Goal: Task Accomplishment & Management: Use online tool/utility

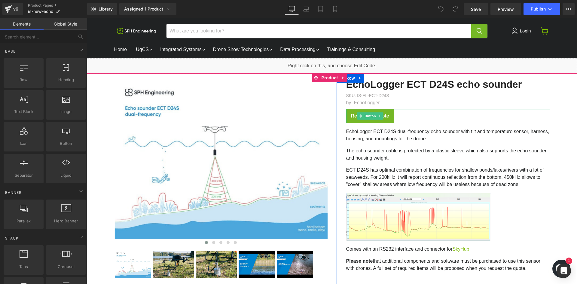
drag, startPoint x: 365, startPoint y: 115, endPoint x: 360, endPoint y: 140, distance: 25.7
click at [365, 115] on span "Button" at bounding box center [370, 115] width 14 height 7
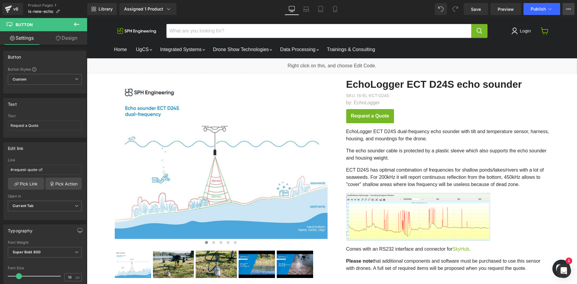
click at [572, 8] on button "View Live Page View with current Template Save Template to Library Schedule Pub…" at bounding box center [568, 9] width 12 height 12
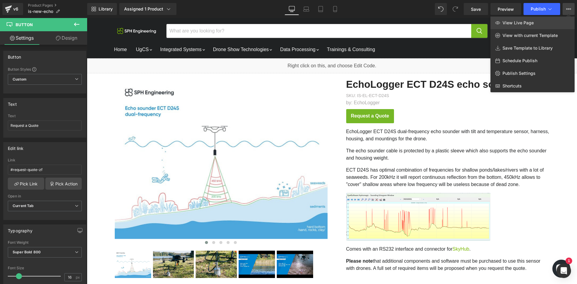
click at [554, 20] on link "View Live Page" at bounding box center [532, 23] width 84 height 13
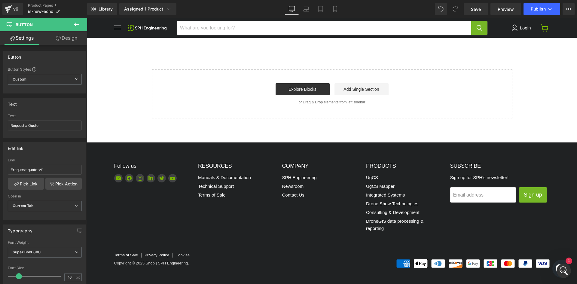
scroll to position [882, 0]
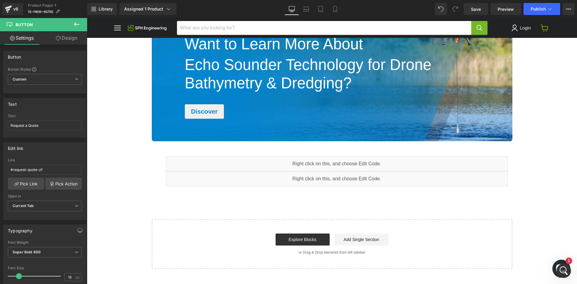
click at [230, 115] on div "Discover" at bounding box center [347, 111] width 324 height 14
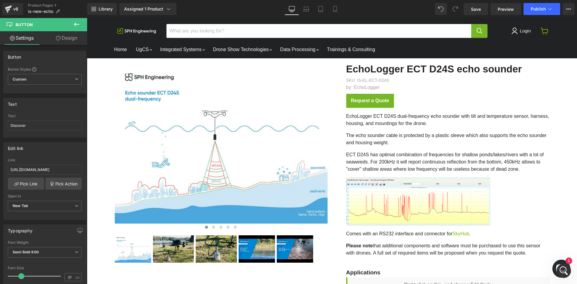
scroll to position [17, 0]
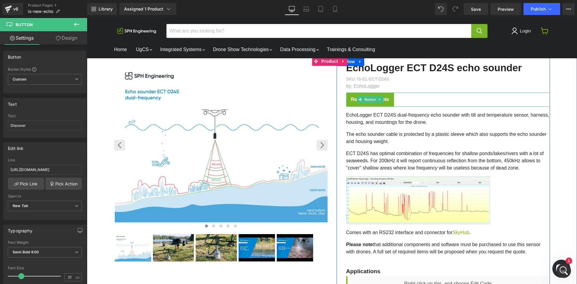
drag, startPoint x: 365, startPoint y: 100, endPoint x: 191, endPoint y: 119, distance: 174.3
click at [365, 100] on span "Button" at bounding box center [370, 99] width 14 height 7
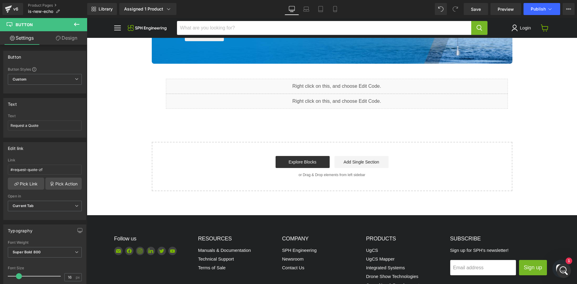
scroll to position [832, 0]
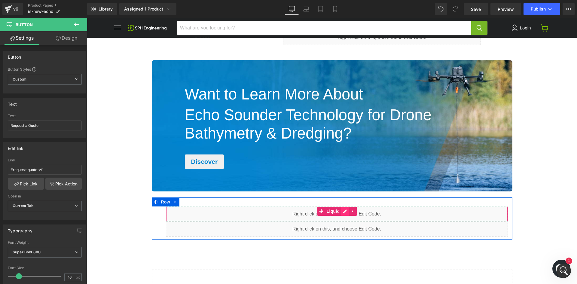
click at [343, 212] on div "Liquid" at bounding box center [337, 213] width 342 height 15
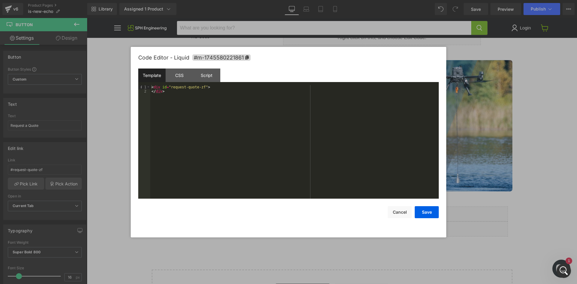
click at [110, 130] on div at bounding box center [288, 142] width 577 height 284
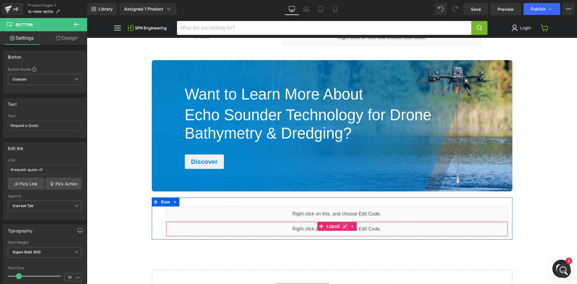
click at [345, 226] on div "Liquid" at bounding box center [337, 228] width 342 height 15
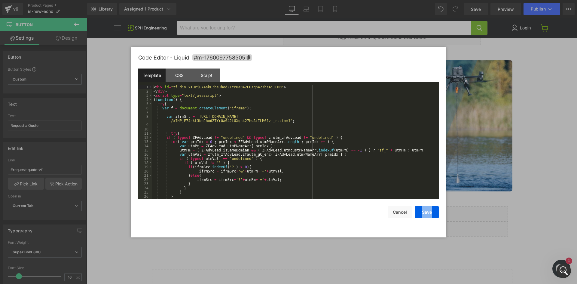
click at [345, 226] on div "Code Editor - Liquid #m-1760097758505 Template CSS Script Data 1 2 3 4 5 6 7 8 …" at bounding box center [288, 142] width 300 height 190
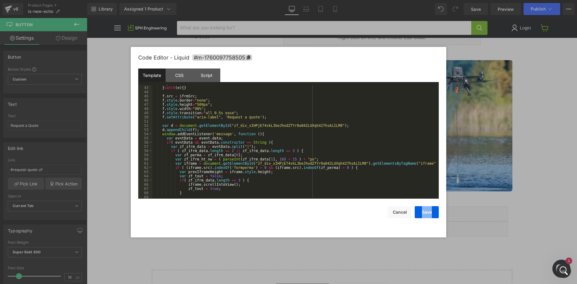
scroll to position [198, 0]
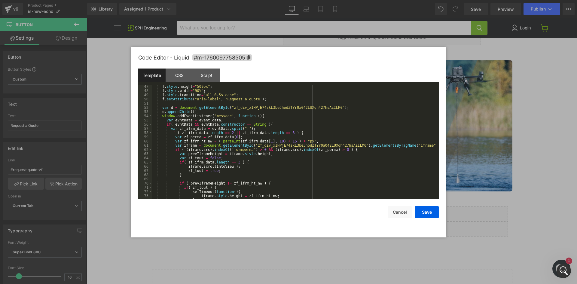
drag, startPoint x: 109, startPoint y: 100, endPoint x: 4, endPoint y: 9, distance: 138.8
click at [109, 100] on div at bounding box center [288, 142] width 577 height 284
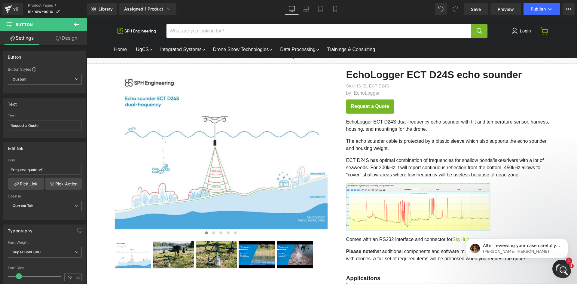
scroll to position [0, 0]
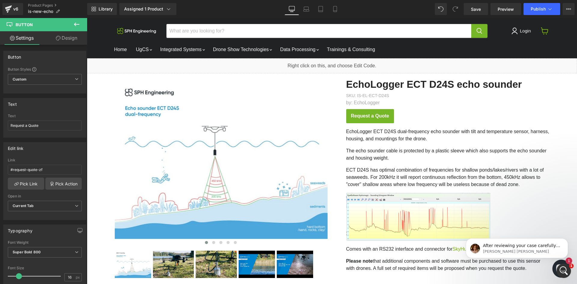
click at [378, 117] on icon "Main content" at bounding box center [379, 116] width 3 height 4
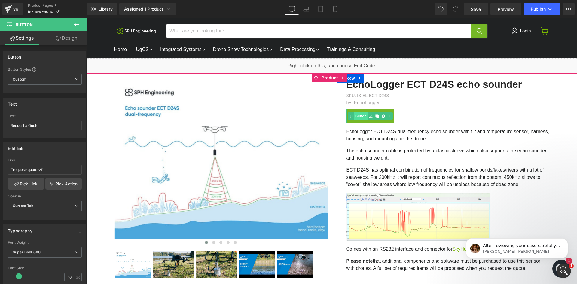
click at [359, 116] on link "Button" at bounding box center [357, 115] width 20 height 7
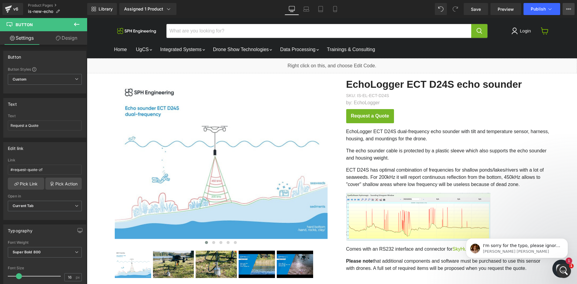
click at [570, 9] on icon at bounding box center [568, 9] width 5 height 5
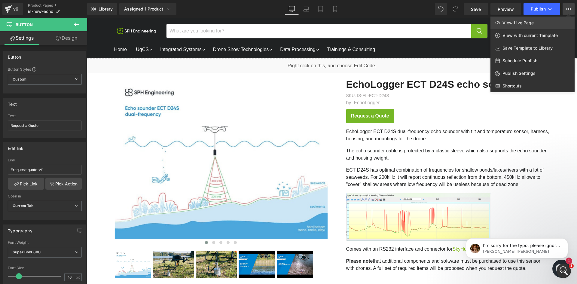
click at [548, 20] on link "View Live Page" at bounding box center [532, 23] width 84 height 13
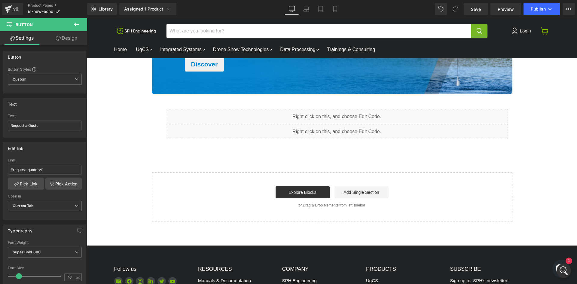
scroll to position [951, 0]
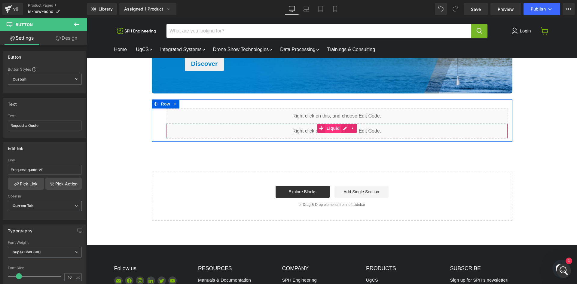
click at [332, 129] on span "Liquid" at bounding box center [333, 128] width 16 height 9
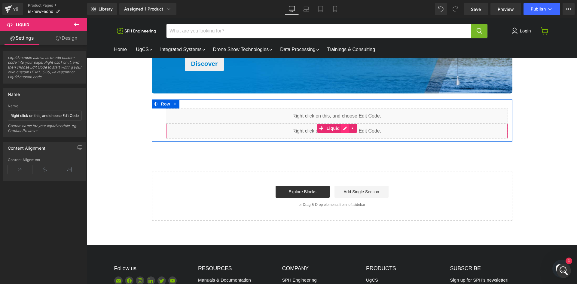
click at [343, 128] on div "Liquid" at bounding box center [337, 130] width 342 height 15
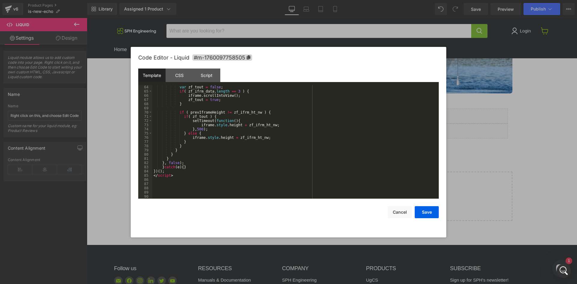
scroll to position [269, 0]
click at [53, 129] on div at bounding box center [288, 142] width 577 height 284
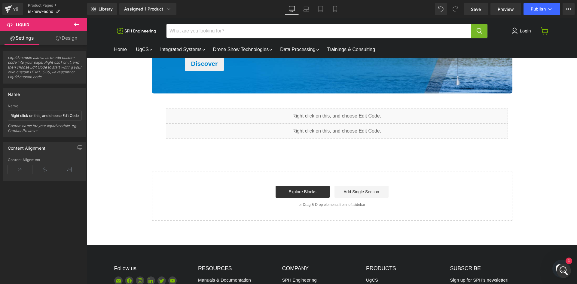
scroll to position [750, 0]
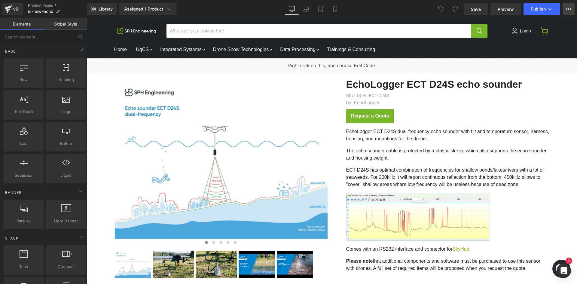
click at [569, 10] on icon at bounding box center [568, 9] width 5 height 5
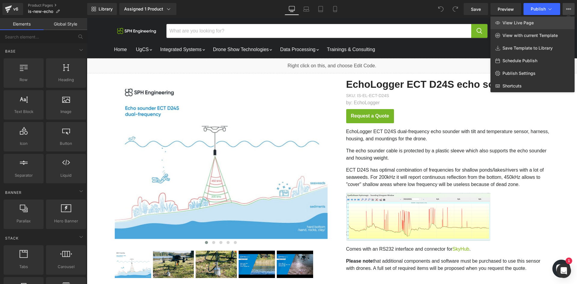
click at [531, 21] on span "View Live Page" at bounding box center [517, 22] width 31 height 5
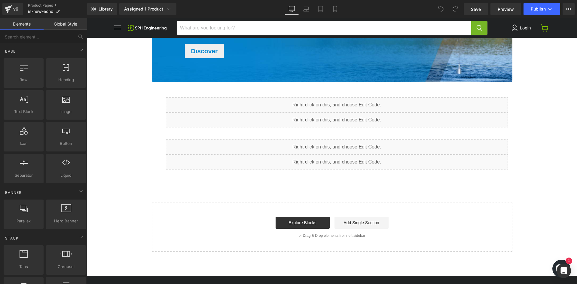
scroll to position [875, 0]
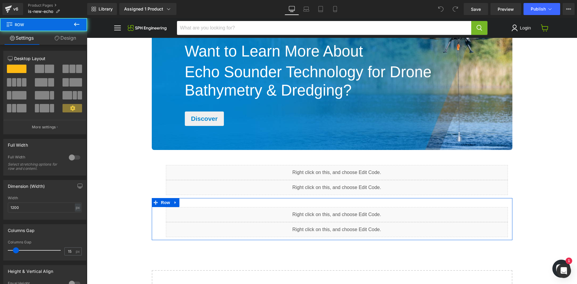
click at [350, 204] on div "Liquid Liquid Row" at bounding box center [332, 219] width 360 height 42
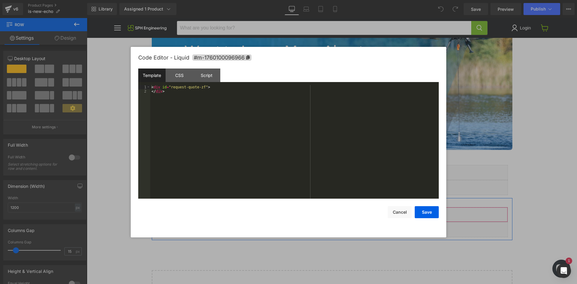
click at [344, 214] on div "Liquid" at bounding box center [337, 214] width 342 height 15
click at [365, 241] on div at bounding box center [288, 142] width 577 height 284
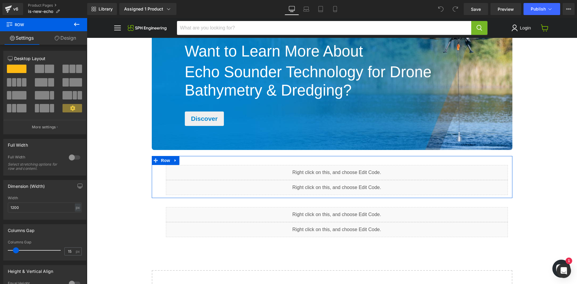
click at [341, 168] on div "Liquid" at bounding box center [337, 172] width 342 height 15
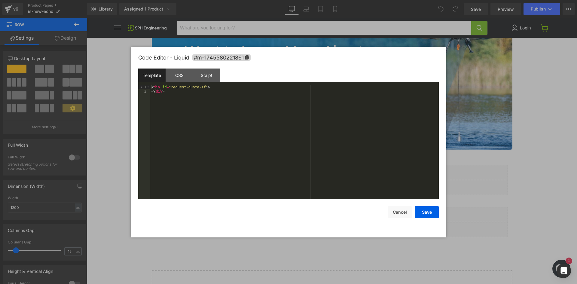
drag, startPoint x: 474, startPoint y: 153, endPoint x: 300, endPoint y: 182, distance: 176.0
click at [474, 153] on div at bounding box center [288, 142] width 577 height 284
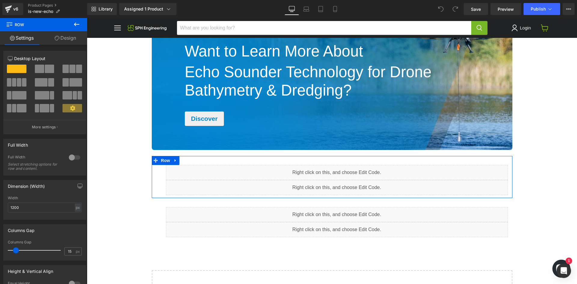
click at [342, 185] on div "Liquid" at bounding box center [337, 187] width 342 height 15
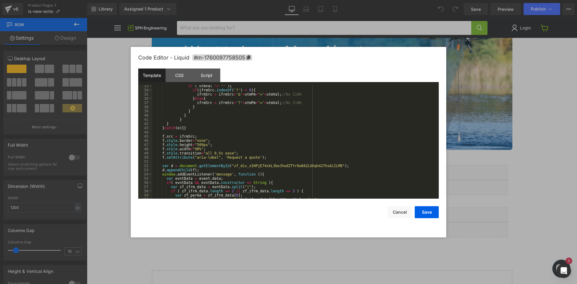
scroll to position [140, 0]
click at [184, 72] on div "CSS" at bounding box center [178, 75] width 27 height 14
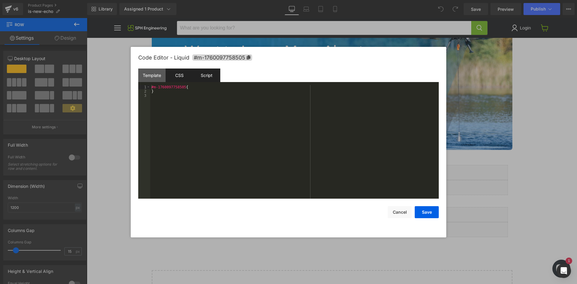
click at [201, 74] on div "Script" at bounding box center [206, 75] width 27 height 14
click at [186, 127] on div "( function ( jQuery ) { // var $module = jQuery('#m-1760097758505').children('.…" at bounding box center [294, 146] width 288 height 122
click at [495, 159] on div at bounding box center [288, 142] width 577 height 284
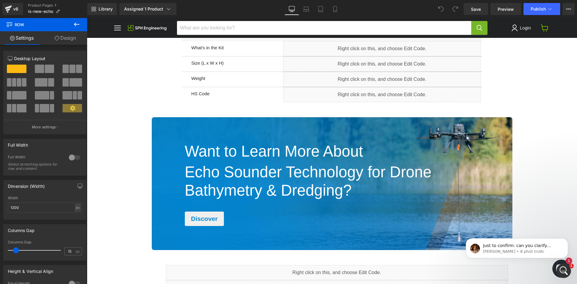
scroll to position [0, 0]
